Goal: Find specific page/section: Find specific page/section

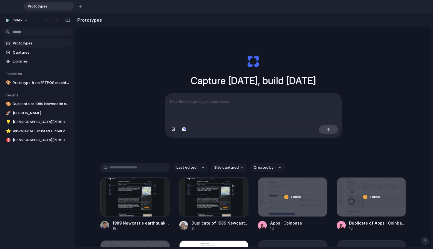
click at [105, 92] on div "Capture [DATE], build [DATE] Clone web app Clone screenshot Start from existing…" at bounding box center [253, 158] width 356 height 262
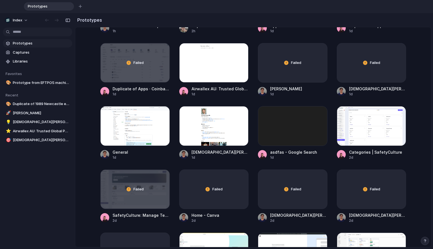
scroll to position [69, 0]
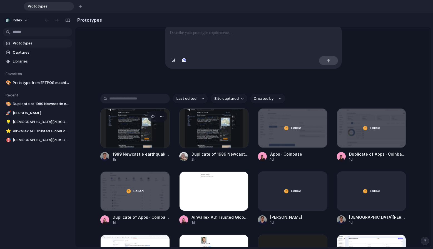
click at [141, 134] on div at bounding box center [134, 127] width 69 height 39
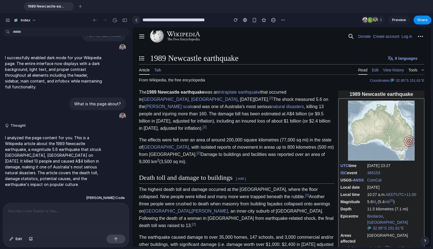
click at [136, 22] on link at bounding box center [136, 20] width 8 height 8
